Goal: Browse casually

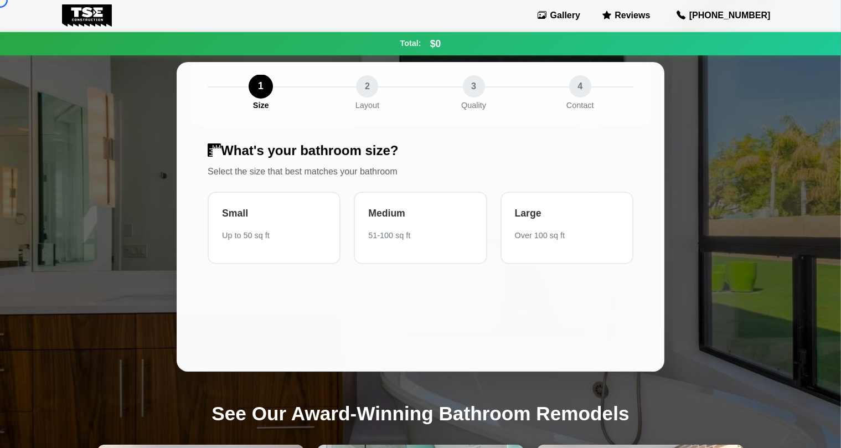
click at [68, 93] on div "$0 Your estimated total cost 1 Size 2 Layout 3 Quality 4 Contact What's your ba…" at bounding box center [420, 217] width 731 height 434
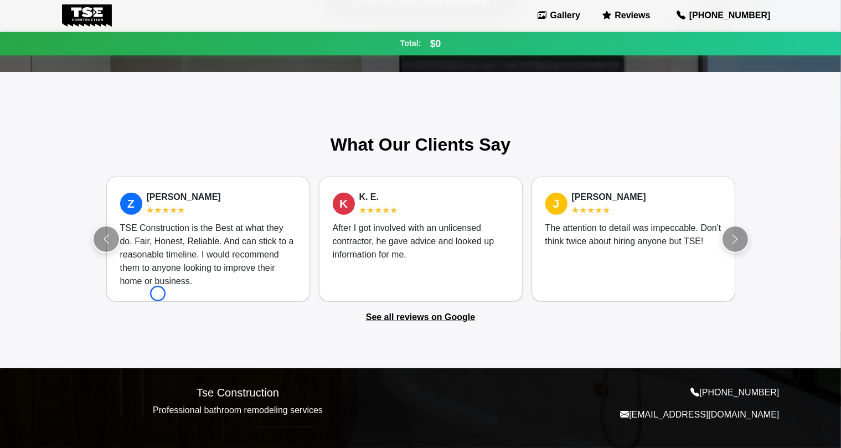
scroll to position [783, 0]
click at [68, 93] on div "What Our Clients Say Z [PERSON_NAME] ★★★★★ TSE Construction is the Best at what…" at bounding box center [420, 220] width 841 height 296
click at [108, 94] on div "What Our Clients Say Z [PERSON_NAME] ★★★★★ TSE Construction is the Best at what…" at bounding box center [420, 220] width 841 height 296
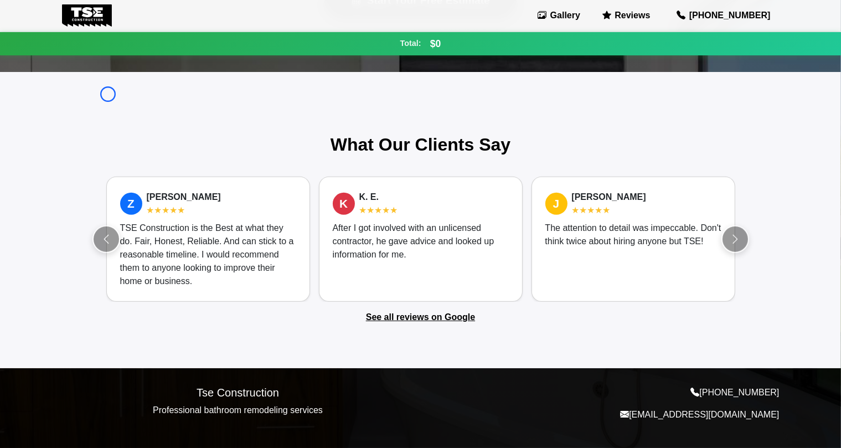
click at [108, 94] on div "What Our Clients Say Z [PERSON_NAME] ★★★★★ TSE Construction is the Best at what…" at bounding box center [420, 220] width 841 height 296
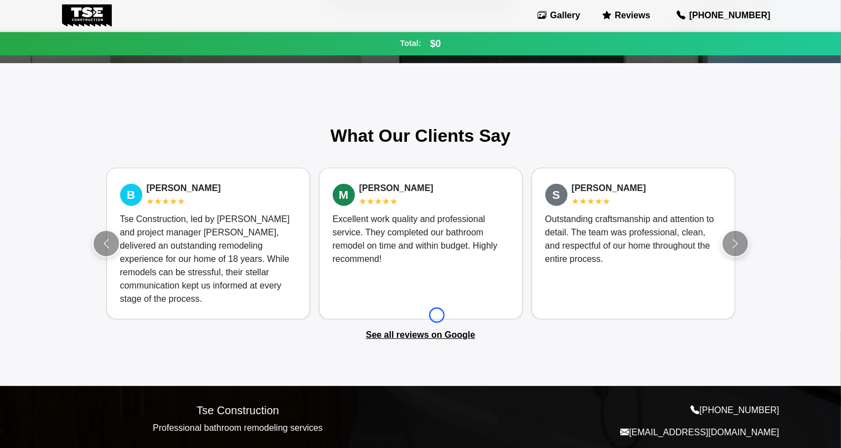
click at [437, 315] on section "What Our Clients Say Z [PERSON_NAME] ★★★★★ TSE Construction is the Best at what…" at bounding box center [421, 233] width 665 height 217
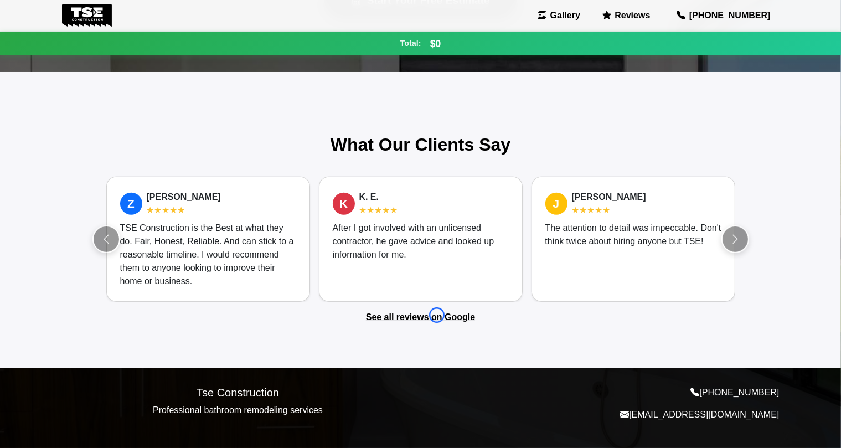
click at [73, 107] on div "What Our Clients Say Z [PERSON_NAME] ★★★★★ TSE Construction is the Best at what…" at bounding box center [420, 220] width 841 height 296
